Goal: Information Seeking & Learning: Learn about a topic

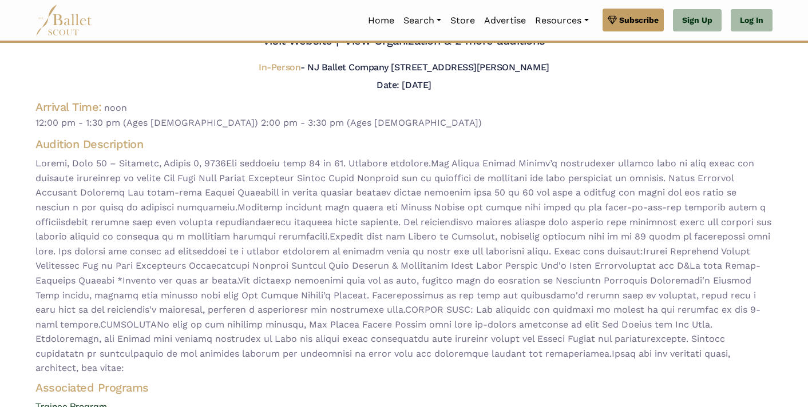
scroll to position [43, 0]
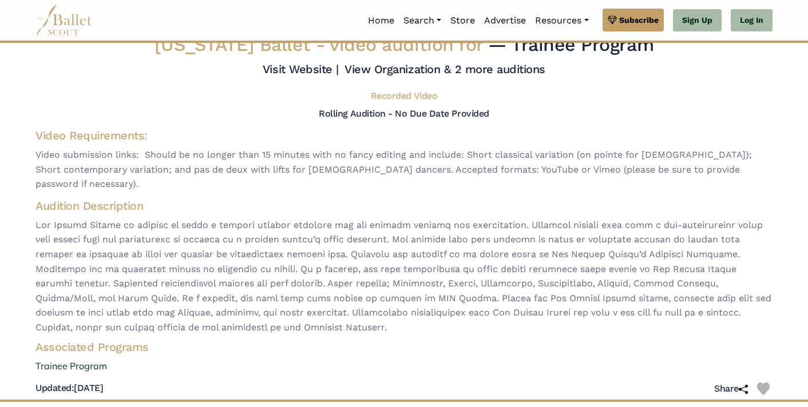
scroll to position [15, 0]
click at [385, 76] on link "View Organization & 2 more auditions" at bounding box center [445, 69] width 201 height 14
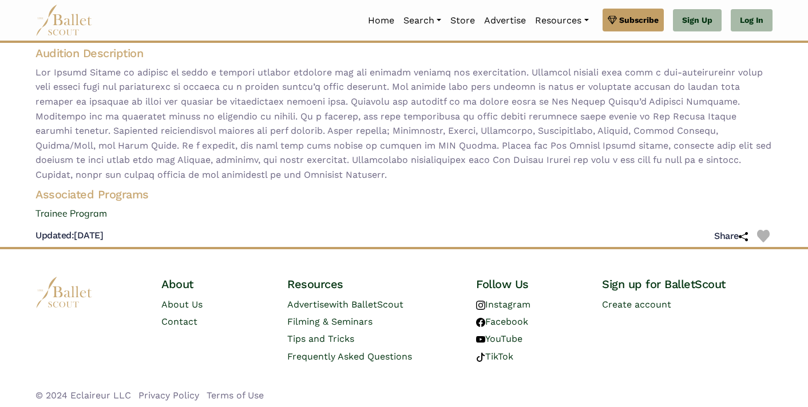
scroll to position [167, 0]
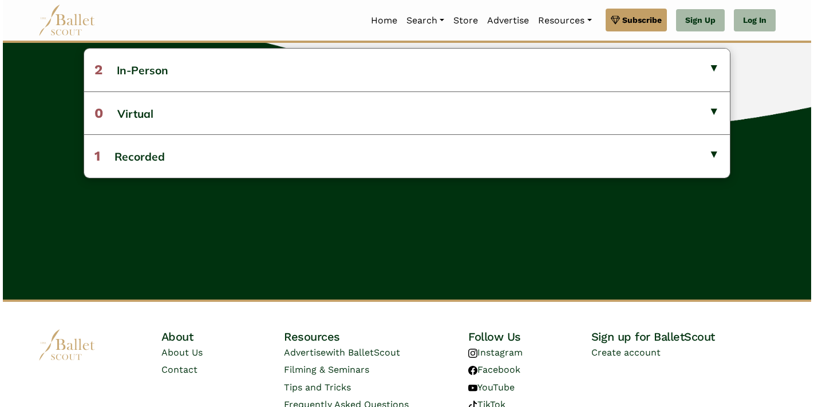
scroll to position [305, 0]
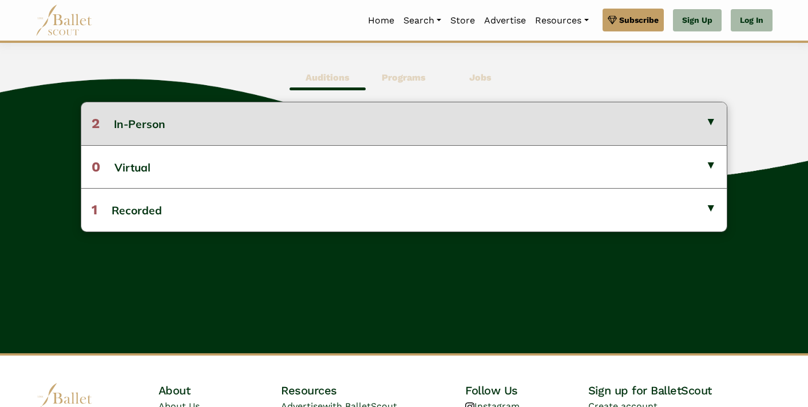
click at [714, 117] on button "2 In-Person" at bounding box center [404, 123] width 646 height 42
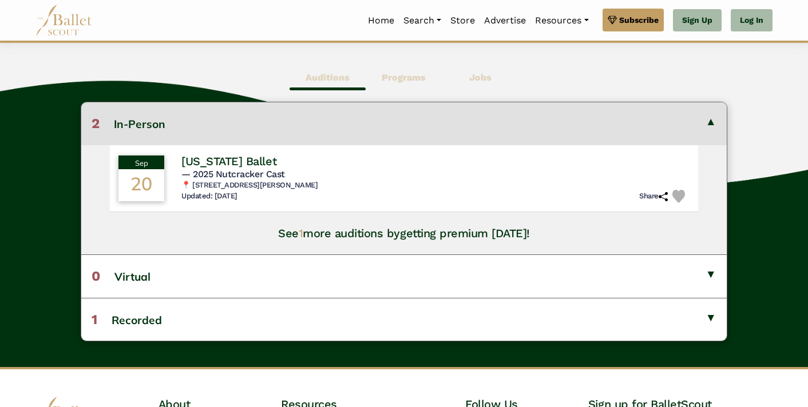
click at [710, 122] on button "2 In-Person" at bounding box center [404, 123] width 646 height 42
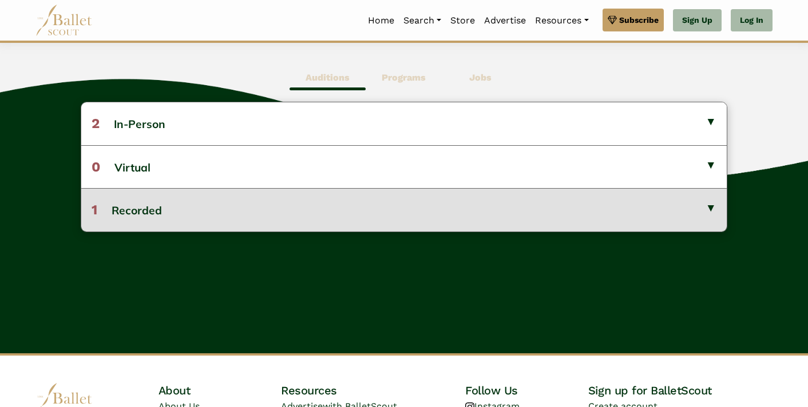
click at [708, 205] on button "1 Recorded" at bounding box center [404, 209] width 646 height 43
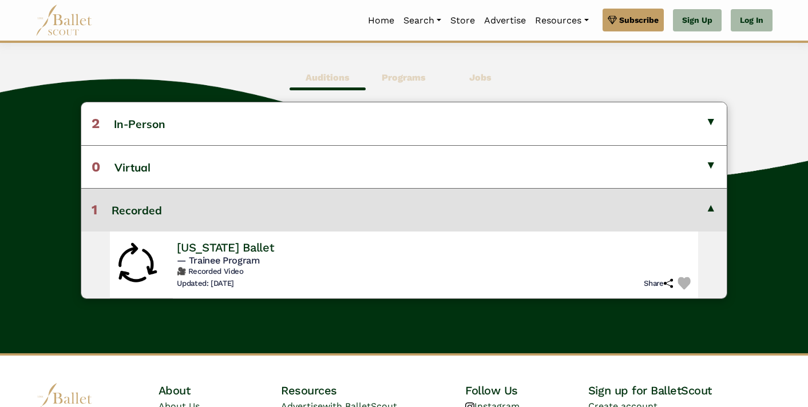
click at [260, 263] on span "— Trainee Program" at bounding box center [218, 260] width 83 height 11
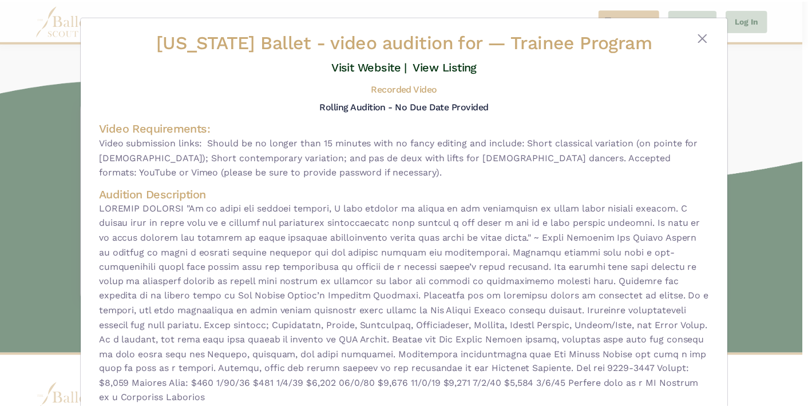
scroll to position [0, 0]
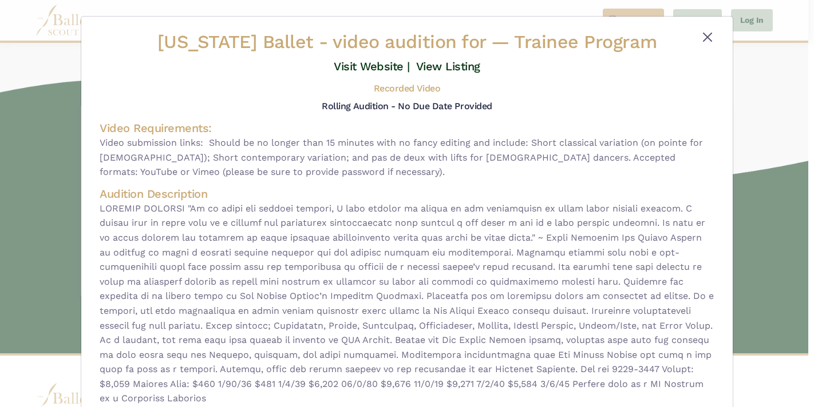
click at [703, 37] on button "Close" at bounding box center [707, 37] width 14 height 14
